Goal: Learn about a topic

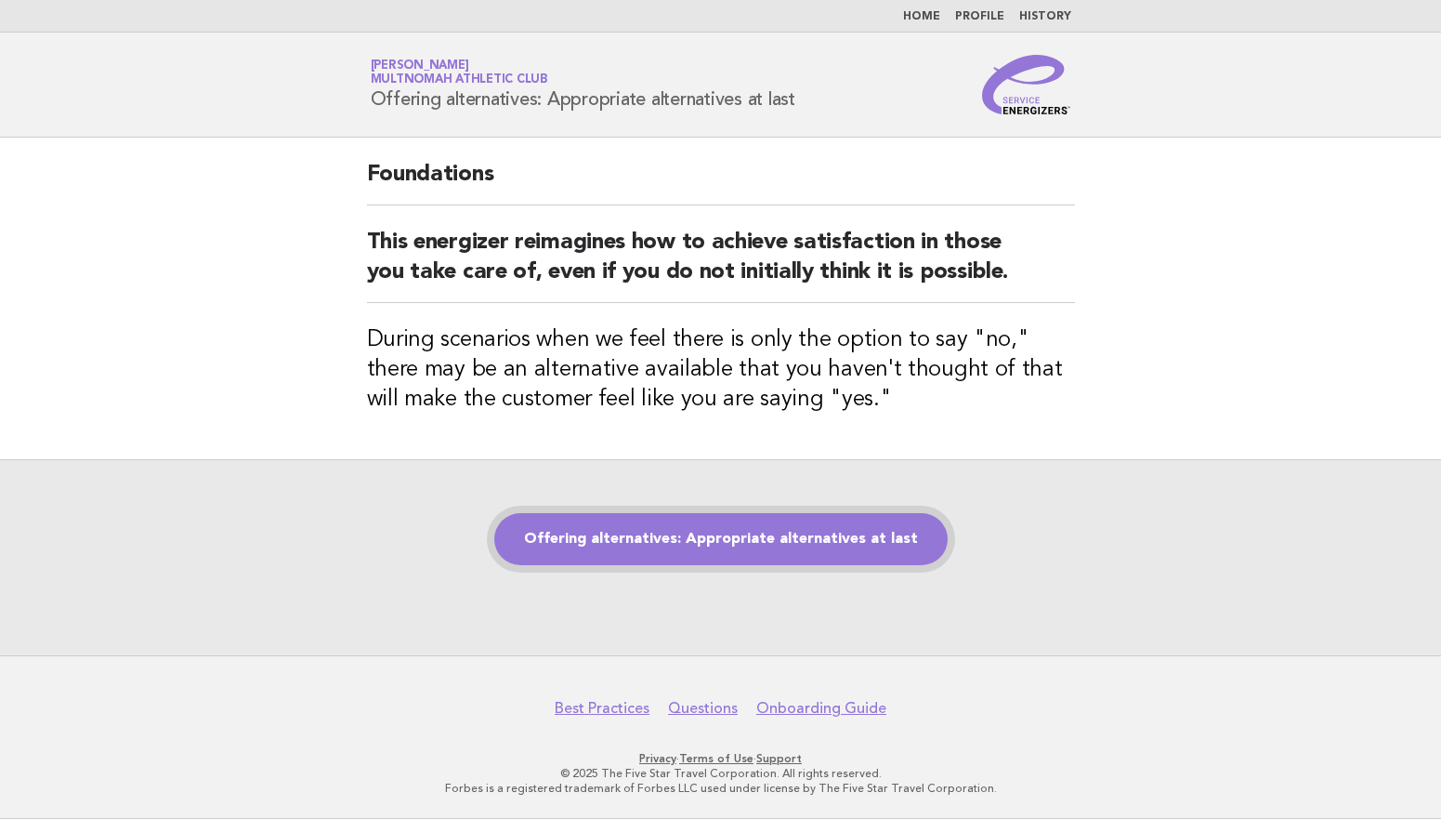
click at [764, 542] on link "Offering alternatives: Appropriate alternatives at last" at bounding box center [721, 539] width 454 height 52
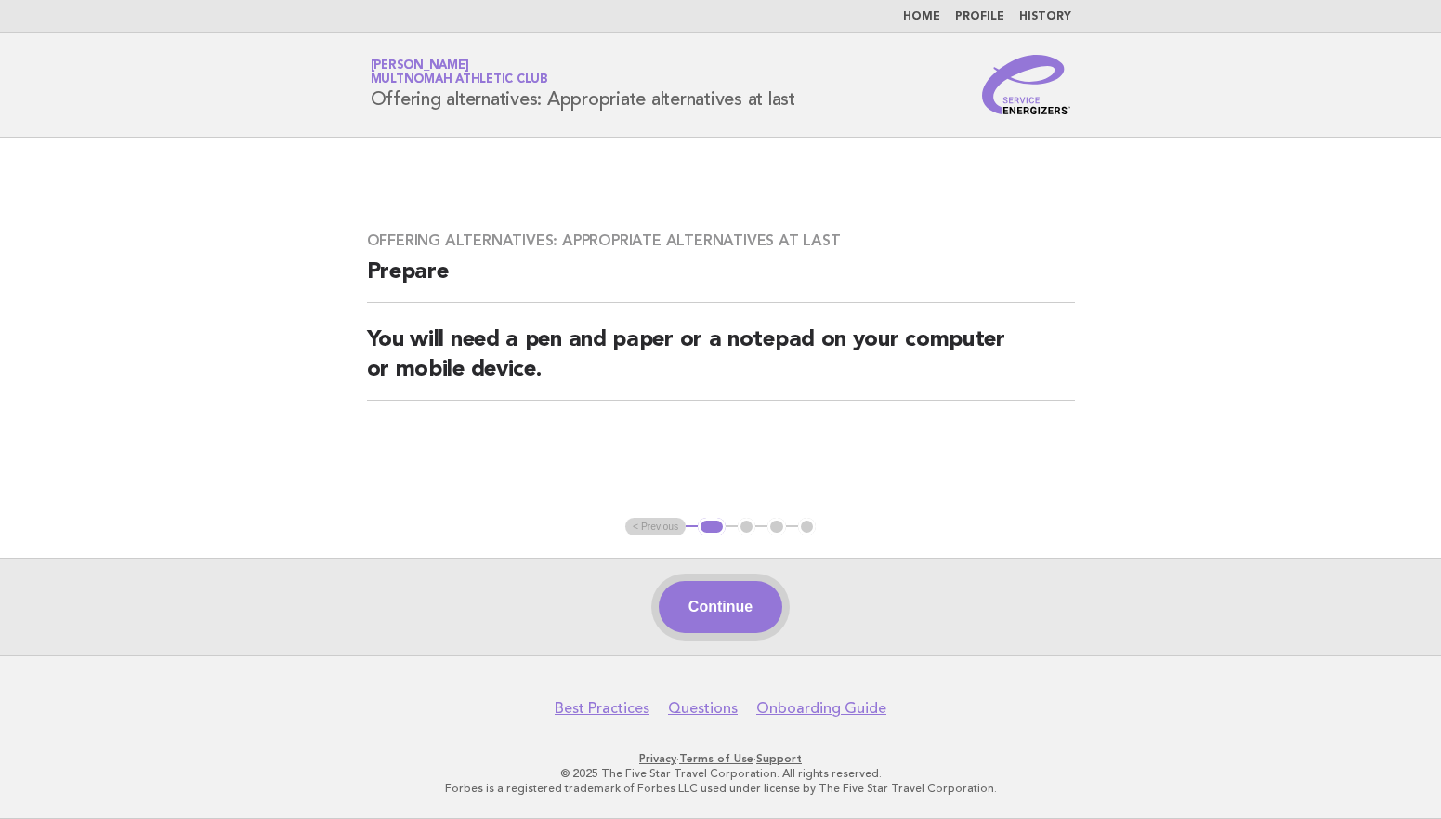
click at [759, 583] on button "Continue" at bounding box center [721, 607] width 124 height 52
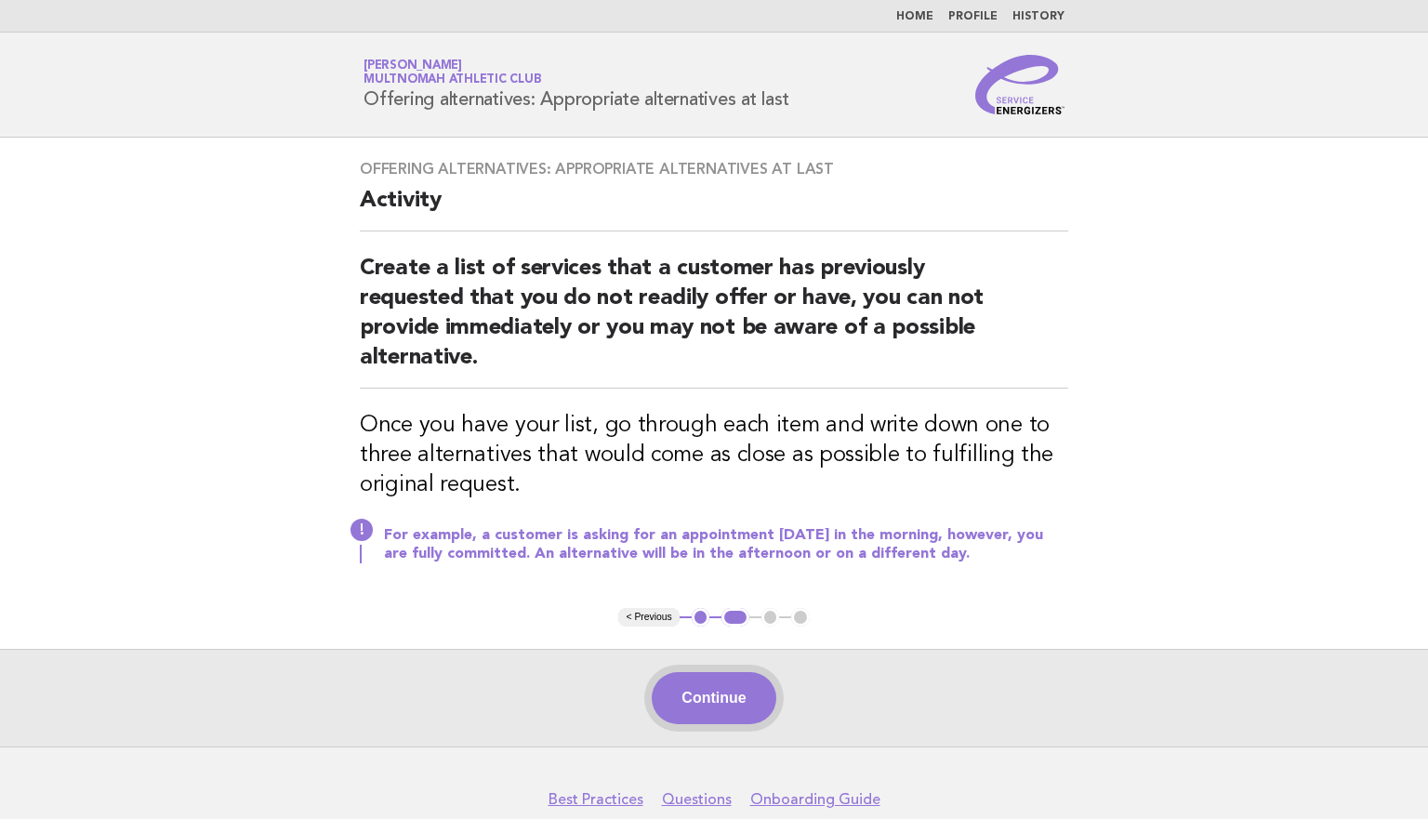
click at [728, 701] on button "Continue" at bounding box center [713, 698] width 124 height 52
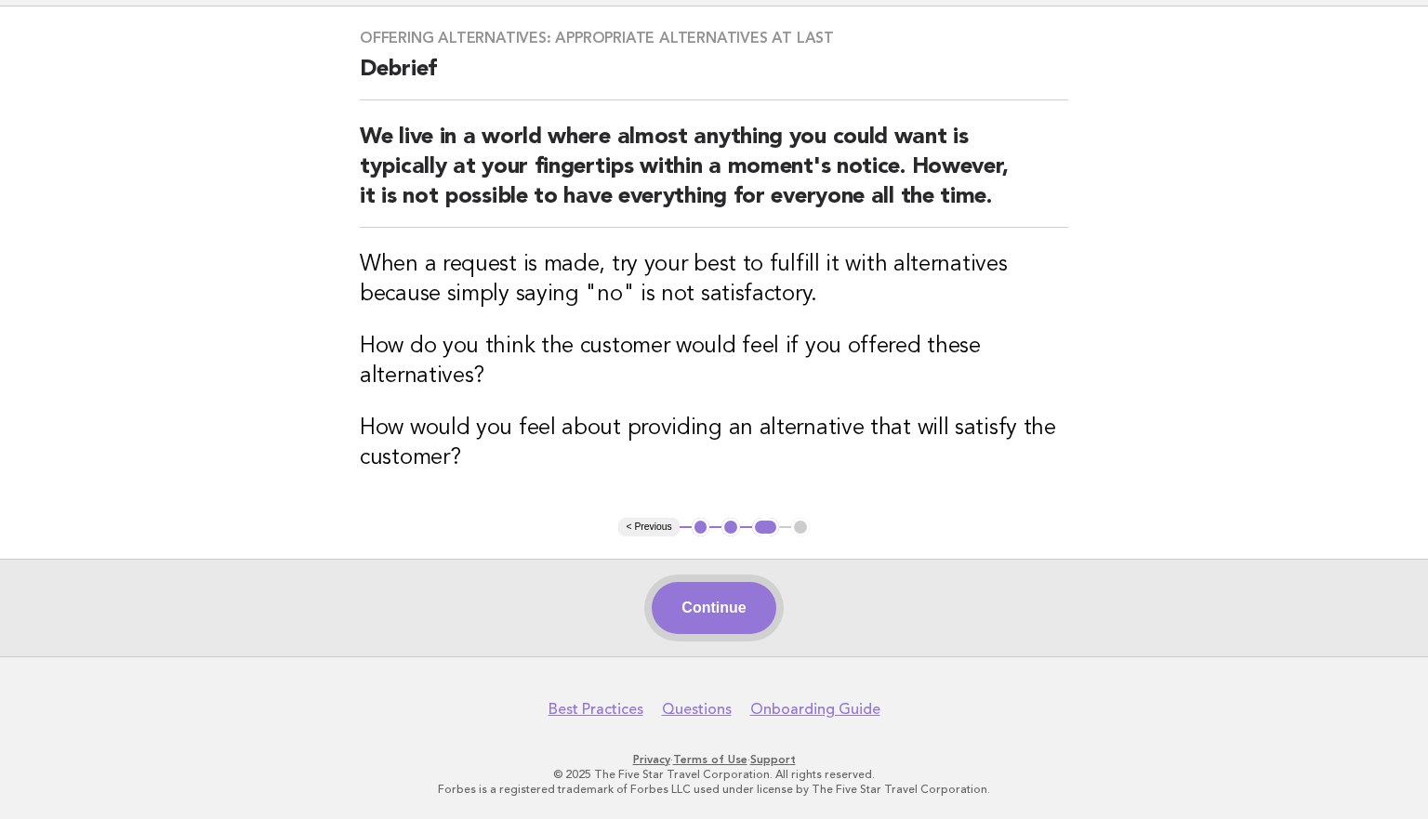
click at [704, 603] on button "Continue" at bounding box center [713, 608] width 124 height 52
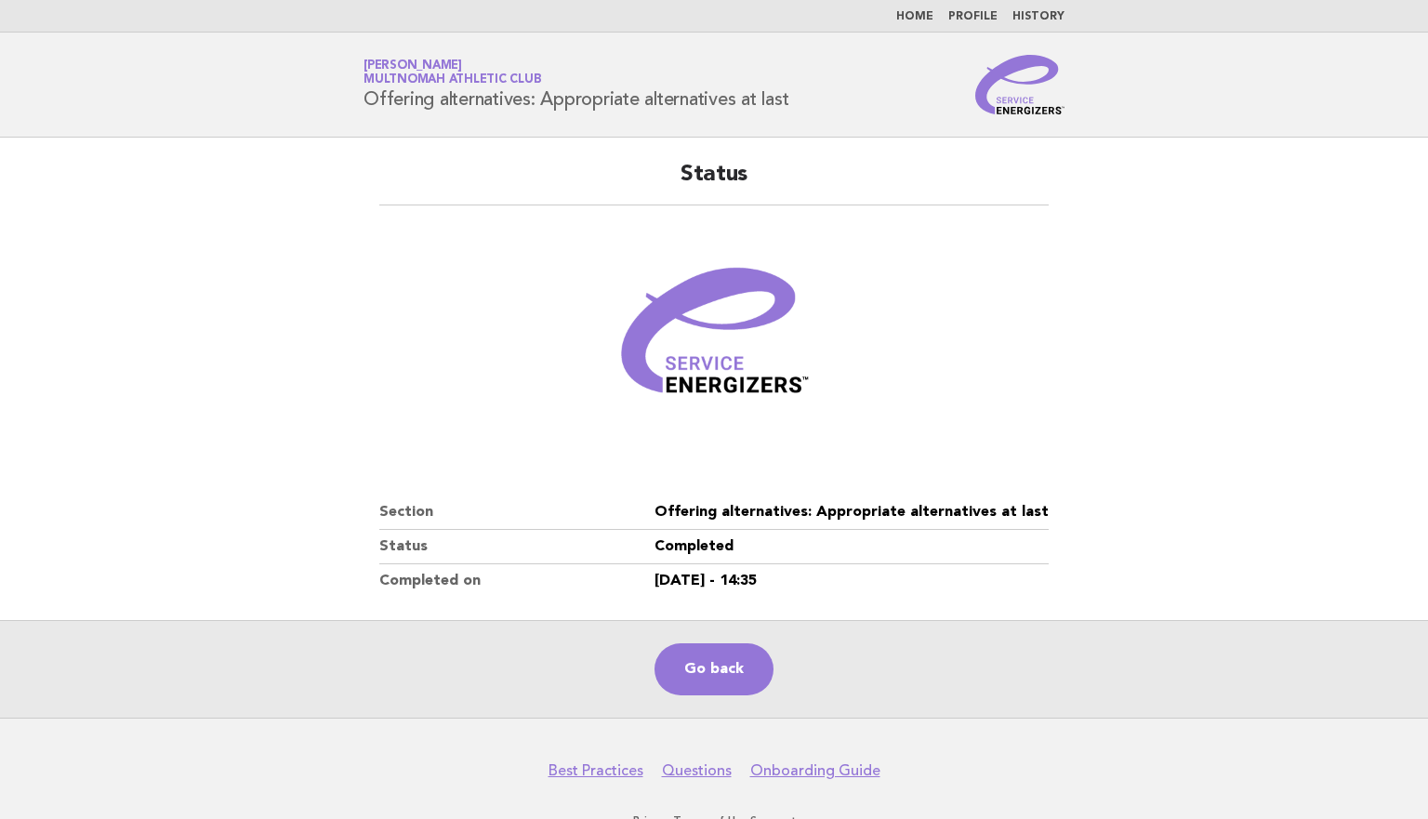
click at [770, 682] on div "Go back" at bounding box center [714, 669] width 1428 height 98
click at [724, 669] on link "Go back" at bounding box center [713, 669] width 119 height 52
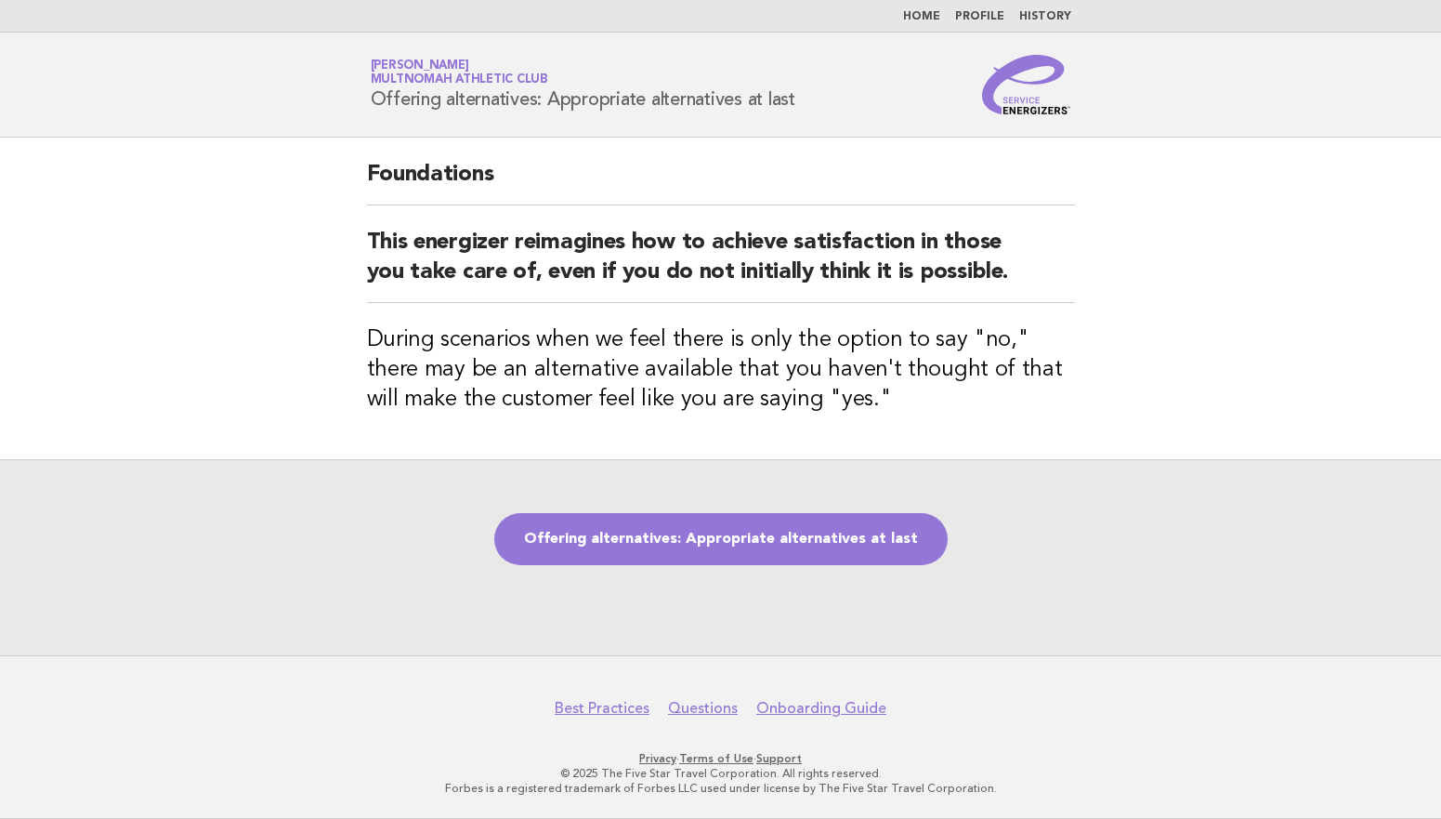
click at [1307, 219] on main "Foundations This energizer reimagines how to achieve satisfaction in those you …" at bounding box center [720, 397] width 1441 height 518
